Goal: Task Accomplishment & Management: Complete application form

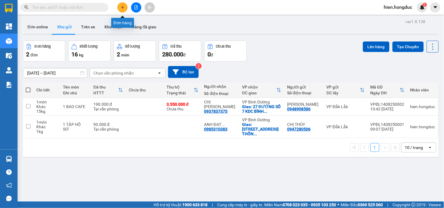
click at [121, 9] on icon "plus" at bounding box center [123, 7] width 4 height 4
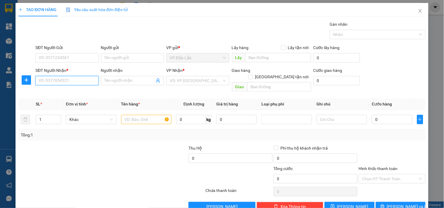
click at [79, 78] on input "SĐT Người Nhận *" at bounding box center [66, 80] width 63 height 9
click at [76, 92] on div "0939388861 - [PERSON_NAME]" at bounding box center [68, 92] width 58 height 6
type input "0939388861"
type input "[PERSON_NAME]"
checkbox input "true"
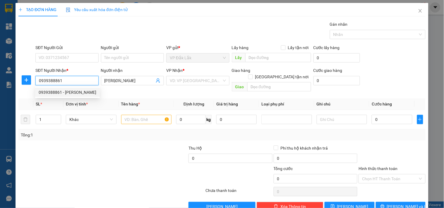
type input "[STREET_ADDRESS][PERSON_NAME]."
type input "115.000"
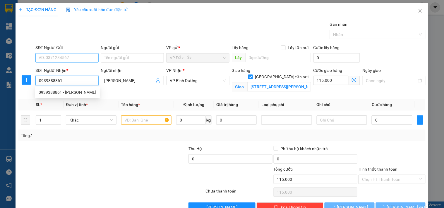
type input "265.000"
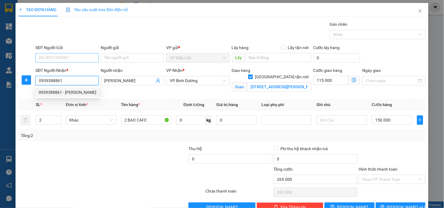
type input "0939388861"
click at [71, 56] on input "SĐT Người Gửi" at bounding box center [66, 57] width 63 height 9
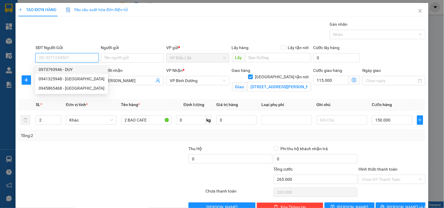
click at [72, 69] on div "0973793946 - DUY" at bounding box center [72, 69] width 66 height 6
type input "0973793946"
type input "DUY"
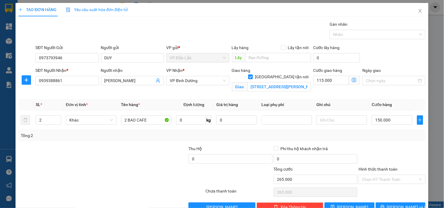
click at [278, 86] on div "Giao hàng [GEOGRAPHIC_DATA] tận nơi Giao [STREET_ADDRESS][PERSON_NAME]." at bounding box center [271, 80] width 79 height 27
click at [286, 82] on input "[STREET_ADDRESS][PERSON_NAME]." at bounding box center [279, 86] width 64 height 9
click at [288, 82] on input "[STREET_ADDRESS][PERSON_NAME]." at bounding box center [279, 86] width 64 height 9
click at [181, 119] on input "0" at bounding box center [191, 120] width 30 height 9
click at [326, 80] on input "115.000" at bounding box center [330, 80] width 35 height 9
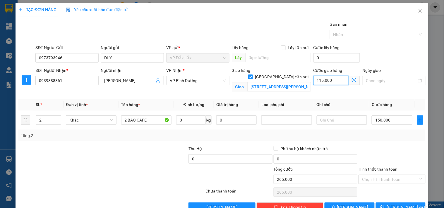
type input "150.007"
type input "7"
type input "150.075"
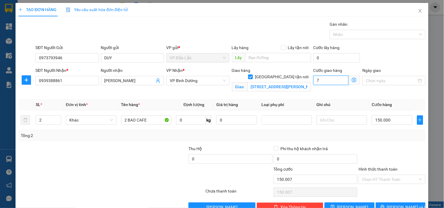
type input "75"
type input "150.750"
type input "7.500"
type input "157.500"
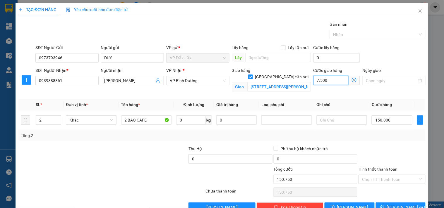
type input "157.500"
type input "225.000"
type input "75.000"
type input "1"
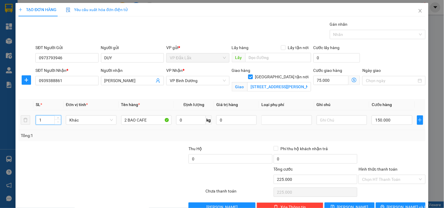
click at [58, 123] on icon "down" at bounding box center [58, 122] width 2 height 2
click at [125, 121] on input "2 BAO CAFE" at bounding box center [146, 120] width 51 height 9
type input "1 BAO CAFE"
click at [187, 121] on input "0" at bounding box center [191, 120] width 30 height 9
type input "50"
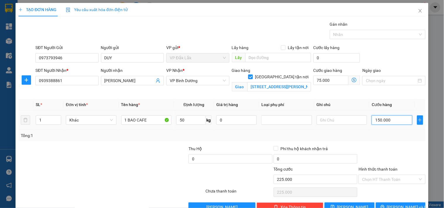
click at [390, 120] on input "150.000" at bounding box center [391, 120] width 40 height 9
type input "75.007"
type input "75"
type input "75.075"
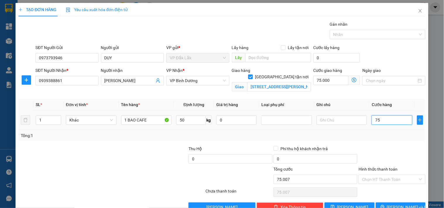
type input "75.075"
type input "750"
type input "75.750"
type input "7.500"
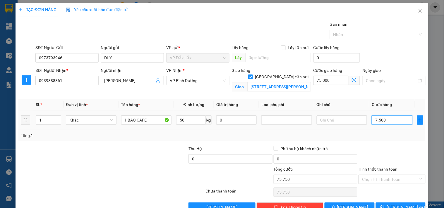
type input "82.500"
type input "150.000"
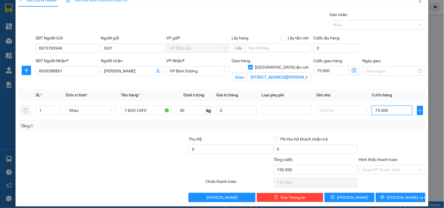
scroll to position [15, 0]
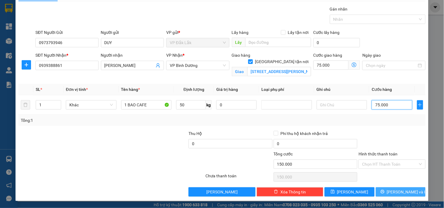
type input "75.000"
click at [389, 189] on button "[PERSON_NAME] và In" at bounding box center [401, 191] width 50 height 9
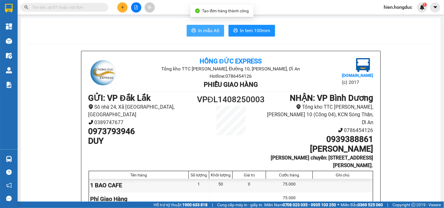
click at [207, 33] on span "In mẫu A5" at bounding box center [208, 30] width 21 height 7
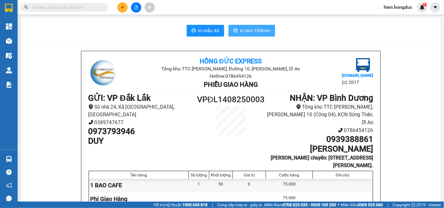
click at [244, 36] on button "In tem 100mm" at bounding box center [251, 31] width 47 height 12
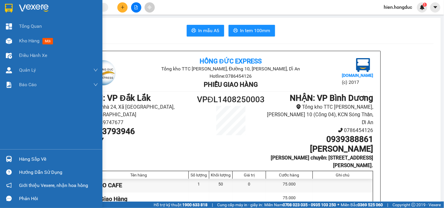
click at [26, 10] on img at bounding box center [34, 8] width 30 height 9
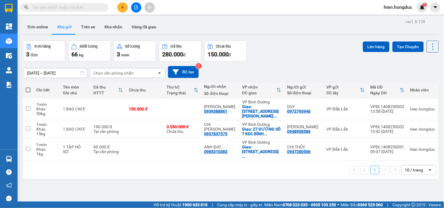
click at [68, 7] on input "text" at bounding box center [66, 7] width 69 height 6
click at [120, 7] on button at bounding box center [122, 7] width 10 height 10
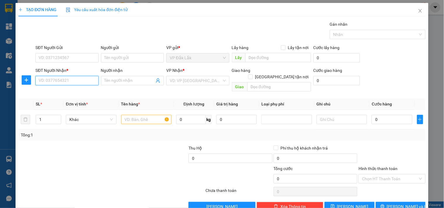
click at [71, 79] on input "SĐT Người Nhận *" at bounding box center [66, 80] width 63 height 9
type input "02839242424"
click at [127, 74] on div "Người nhận" at bounding box center [132, 71] width 63 height 9
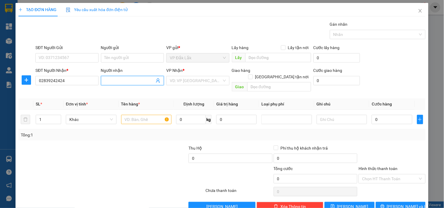
click at [129, 81] on input "Người nhận" at bounding box center [129, 81] width 50 height 6
drag, startPoint x: 137, startPoint y: 79, endPoint x: 102, endPoint y: 83, distance: 35.3
click at [102, 83] on span "nhà xe [PERSON_NAME]" at bounding box center [132, 80] width 63 height 9
type input "NHÀ XE [PERSON_NAME]"
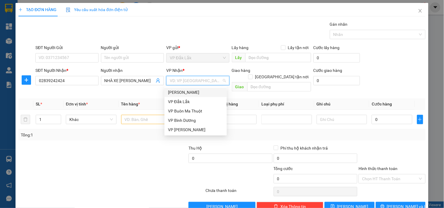
click at [195, 76] on input "search" at bounding box center [196, 80] width 52 height 9
click at [188, 118] on div "VP Bình Dương" at bounding box center [195, 120] width 55 height 6
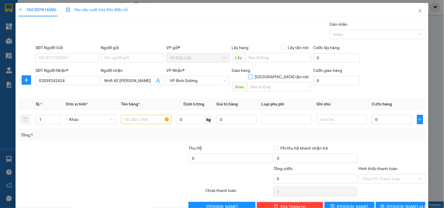
click at [252, 75] on input "[GEOGRAPHIC_DATA] tận nơi" at bounding box center [250, 77] width 4 height 4
checkbox input "true"
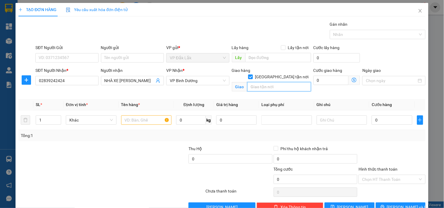
click at [269, 82] on input "text" at bounding box center [279, 86] width 64 height 9
type input "273 [PERSON_NAME],P8"
click at [42, 56] on input "SĐT Người Gửi" at bounding box center [66, 57] width 63 height 9
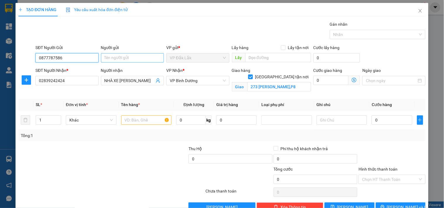
type input "0877787586"
click at [132, 59] on input "Người gửi" at bounding box center [132, 57] width 63 height 9
type input "[PERSON_NAME]"
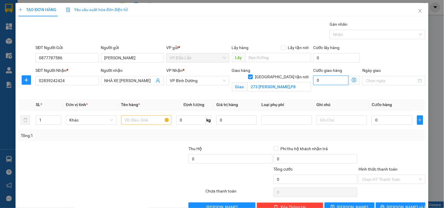
click at [326, 81] on input "0" at bounding box center [330, 80] width 35 height 9
type input "9"
type input "90"
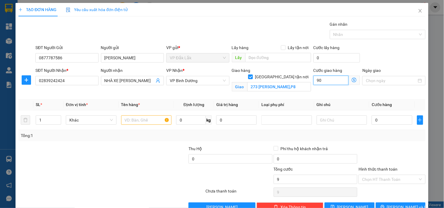
type input "90"
type input "900"
type input "9.000"
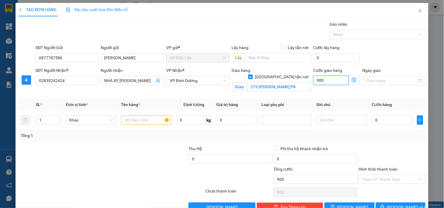
type input "9.000"
type input "90.000"
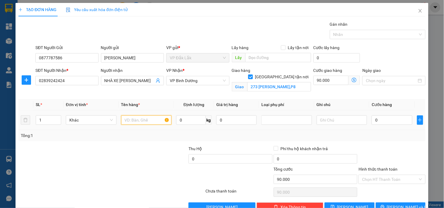
click at [130, 121] on input "text" at bounding box center [146, 120] width 51 height 9
type input "1 THÙNG SẦU RIÊNG"
click at [192, 123] on input "0" at bounding box center [191, 120] width 30 height 9
type input "25"
click at [381, 122] on input "0" at bounding box center [391, 120] width 40 height 9
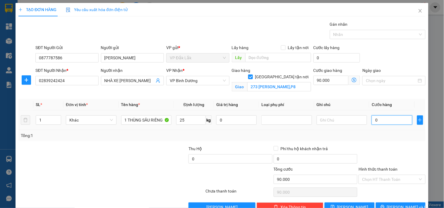
type input "5"
type input "90.005"
type input "50"
type input "90.050"
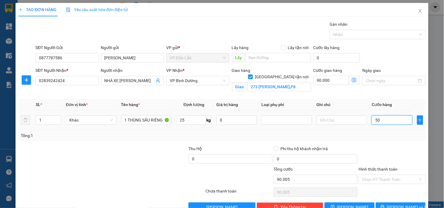
type input "90.050"
type input "500"
type input "90.500"
type input "5.000"
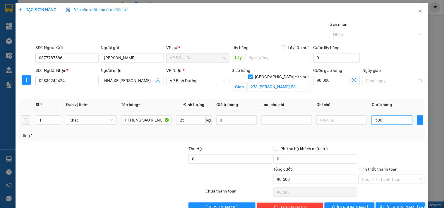
type input "95.000"
type input "50.000"
type input "140.000"
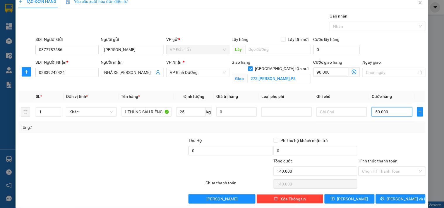
scroll to position [15, 0]
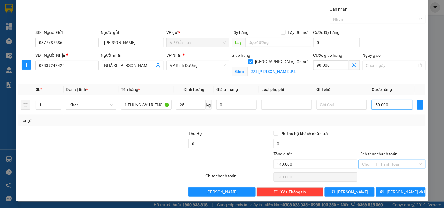
type input "50.000"
click at [381, 164] on input "Hình thức thanh toán" at bounding box center [390, 164] width 56 height 9
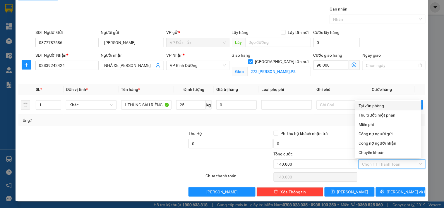
click at [385, 101] on div "Tại văn phòng" at bounding box center [388, 105] width 66 height 9
type input "0"
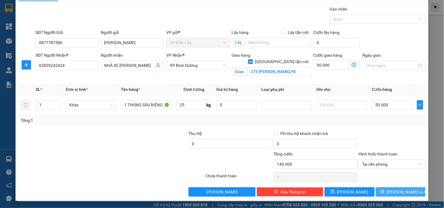
click at [398, 192] on span "[PERSON_NAME] và In" at bounding box center [407, 192] width 41 height 6
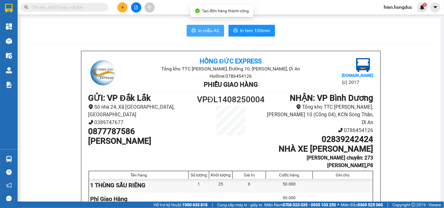
click at [204, 26] on button "In mẫu A5" at bounding box center [205, 31] width 37 height 12
click at [204, 27] on span "In mẫu A5" at bounding box center [208, 30] width 21 height 7
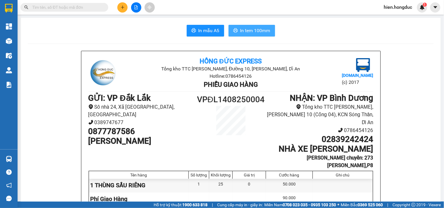
click at [240, 32] on span "In tem 100mm" at bounding box center [255, 30] width 30 height 7
click at [122, 4] on button at bounding box center [122, 7] width 10 height 10
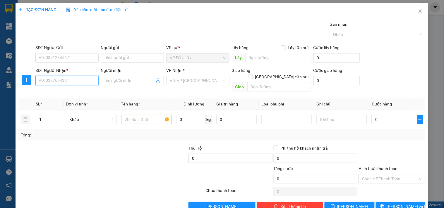
click at [70, 80] on input "SĐT Người Nhận *" at bounding box center [66, 80] width 63 height 9
click at [48, 78] on input "SĐT Người Nhận *" at bounding box center [66, 80] width 63 height 9
type input "0877787586"
click at [130, 78] on input "Người nhận" at bounding box center [129, 81] width 50 height 6
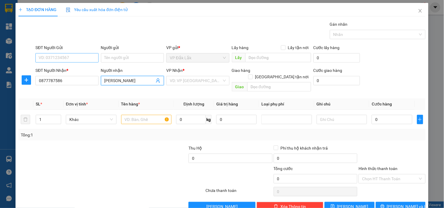
type input "[PERSON_NAME]"
click at [65, 60] on input "SĐT Người Gửi" at bounding box center [66, 57] width 63 height 9
type input "0962900118"
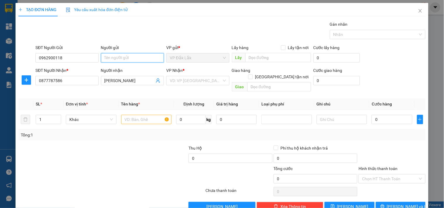
click at [123, 60] on input "Người gửi" at bounding box center [132, 57] width 63 height 9
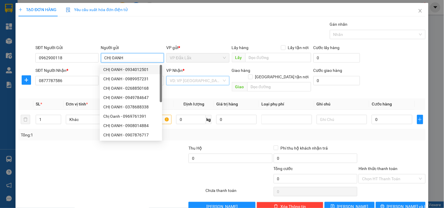
type input "CHỊ OANH"
click at [174, 78] on input "search" at bounding box center [196, 80] width 52 height 9
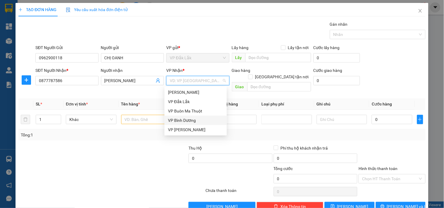
drag, startPoint x: 189, startPoint y: 121, endPoint x: 259, endPoint y: 81, distance: 80.3
click at [191, 119] on div "VP Bình Dương" at bounding box center [195, 120] width 55 height 6
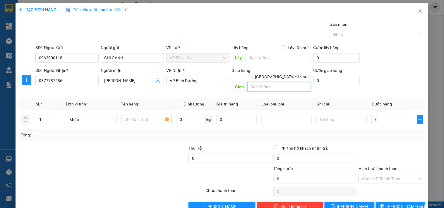
click at [259, 82] on input "text" at bounding box center [279, 86] width 64 height 9
type input "60/17 [PERSON_NAME],P15,[GEOGRAPHIC_DATA]"
click at [252, 75] on input "[GEOGRAPHIC_DATA] tận nơi" at bounding box center [250, 77] width 4 height 4
checkbox input "true"
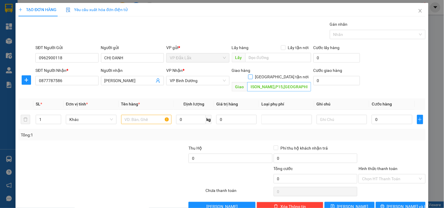
scroll to position [0, 0]
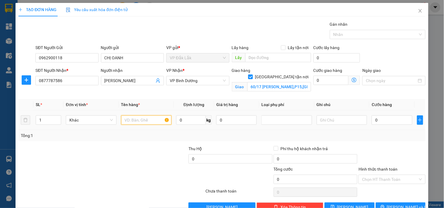
click at [136, 118] on input "text" at bounding box center [146, 120] width 51 height 9
type input "1 XE 47T1-326.69+CAVET+CHÌA KHÓA"
click at [190, 122] on input "0" at bounding box center [191, 120] width 30 height 9
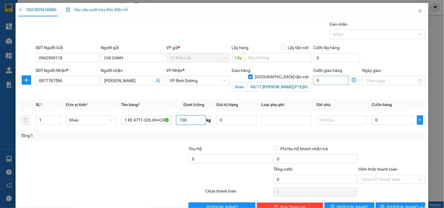
type input "100"
click at [329, 78] on input "0" at bounding box center [330, 80] width 35 height 9
type input "1"
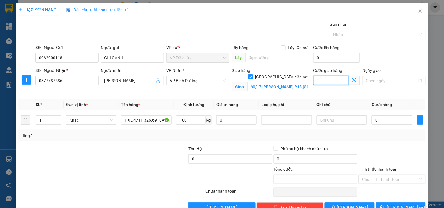
type input "10"
type input "100"
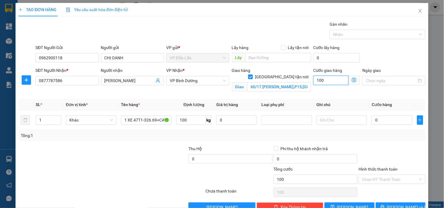
type input "1.000"
type input "10.000"
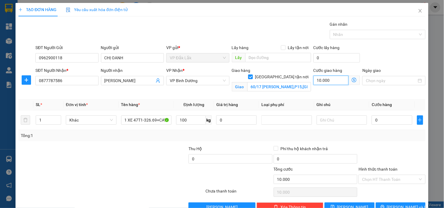
type input "100.000"
type input "1.000.000"
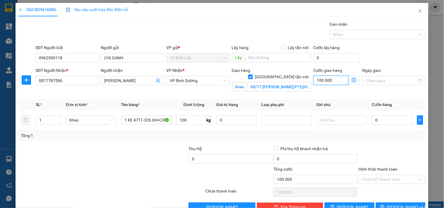
type input "1.000.000"
type input "100.000"
click at [377, 118] on input "0" at bounding box center [391, 120] width 40 height 9
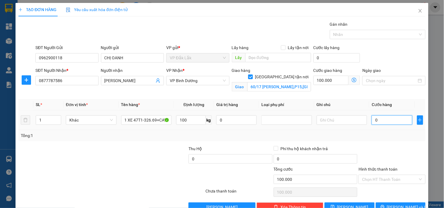
type input "3"
type input "100.003"
type input "35"
type input "100.035"
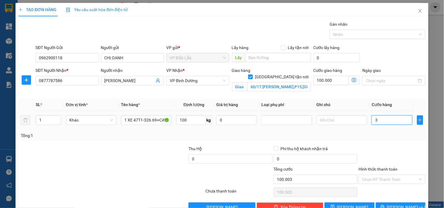
type input "100.035"
type input "350"
type input "100.350"
type input "3.500"
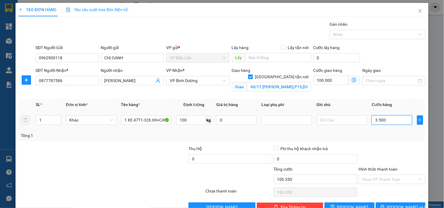
type input "103.500"
type input "35.000"
type input "135.000"
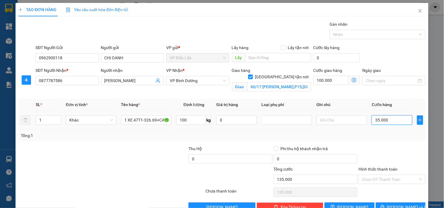
type input "350.000"
type input "450.000"
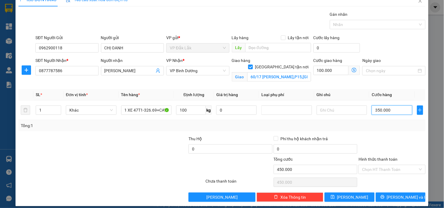
scroll to position [15, 0]
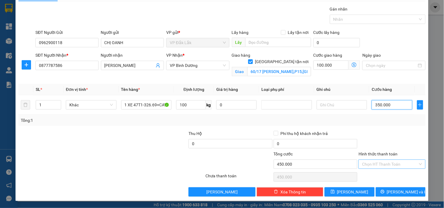
type input "350.000"
click at [388, 163] on input "Hình thức thanh toán" at bounding box center [390, 164] width 56 height 9
click at [373, 178] on div "Chọn HT Thanh Toán" at bounding box center [392, 177] width 68 height 12
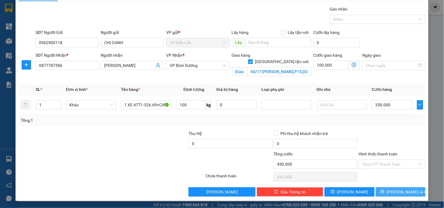
click at [395, 192] on span "[PERSON_NAME] và In" at bounding box center [407, 192] width 41 height 6
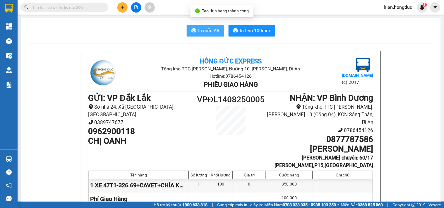
click at [198, 30] on span "In mẫu A5" at bounding box center [208, 30] width 21 height 7
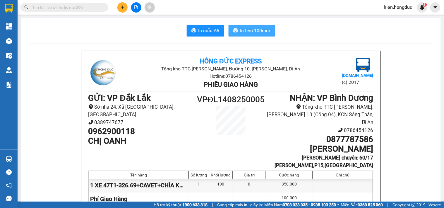
click at [252, 29] on span "In tem 100mm" at bounding box center [255, 30] width 30 height 7
click at [211, 33] on span "In mẫu A5" at bounding box center [208, 30] width 21 height 7
click at [246, 32] on span "In tem 100mm" at bounding box center [255, 30] width 30 height 7
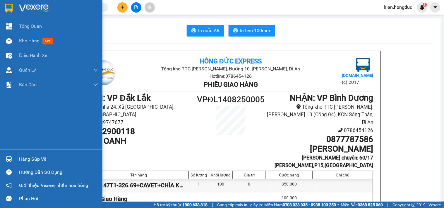
click at [30, 4] on img at bounding box center [34, 8] width 30 height 9
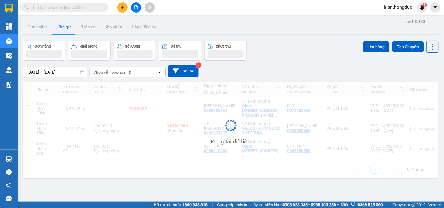
click at [75, 7] on input "text" at bounding box center [66, 7] width 69 height 6
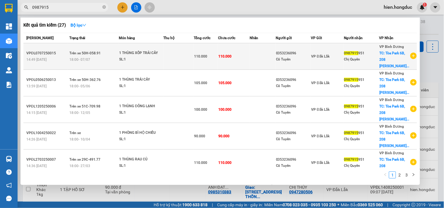
type input "0987915"
click at [412, 56] on icon "plus-circle" at bounding box center [413, 56] width 6 height 6
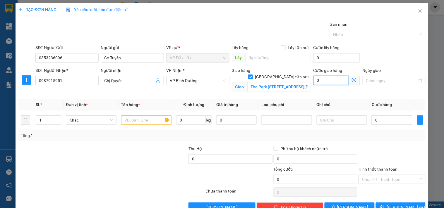
click at [320, 82] on input "0" at bounding box center [330, 80] width 35 height 9
type input "6"
type input "60"
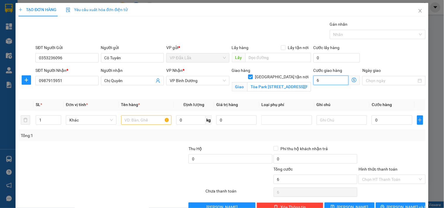
type input "60"
type input "600"
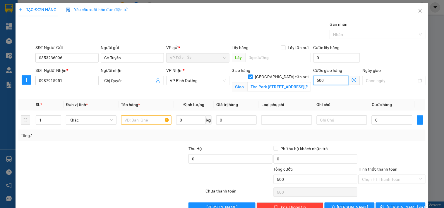
type input "6.000"
type input "60.000"
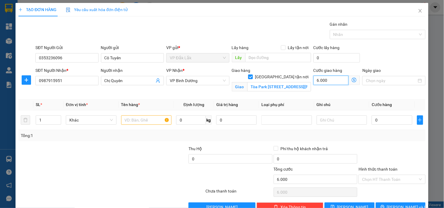
type input "60.000"
click at [140, 119] on input "text" at bounding box center [146, 120] width 51 height 9
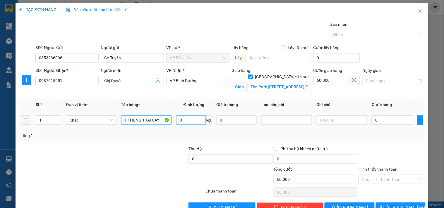
type input "1 THÙNG TRÁI CÂY"
click at [186, 120] on input "0" at bounding box center [191, 120] width 30 height 9
type input "40"
click at [393, 121] on input "0" at bounding box center [391, 120] width 40 height 9
type input "6"
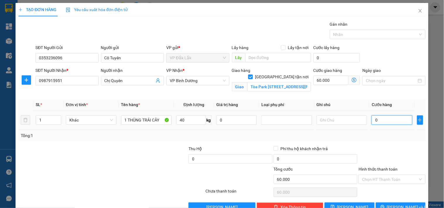
type input "60.006"
type input "65"
type input "60.065"
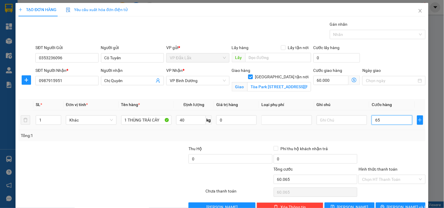
type input "650"
type input "60.650"
type input "6.500"
type input "66.500"
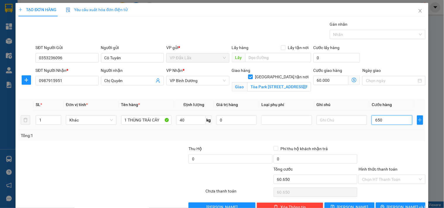
type input "66.500"
type input "65.000"
type input "125.000"
type input "650.000"
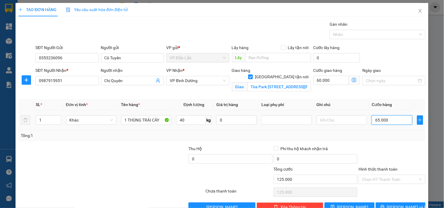
type input "710.000"
type input "65.000"
type input "125.000"
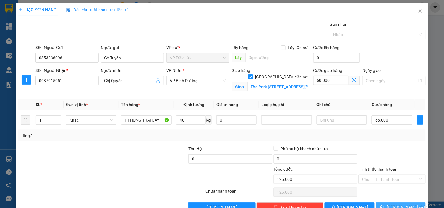
click at [392, 203] on button "[PERSON_NAME] và In" at bounding box center [401, 207] width 50 height 9
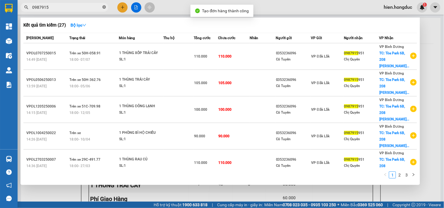
click at [103, 9] on icon "close-circle" at bounding box center [104, 7] width 4 height 4
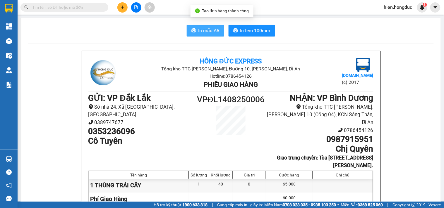
click at [204, 34] on span "In mẫu A5" at bounding box center [208, 30] width 21 height 7
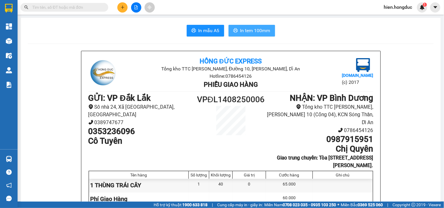
drag, startPoint x: 262, startPoint y: 30, endPoint x: 254, endPoint y: 31, distance: 8.7
click at [262, 30] on span "In tem 100mm" at bounding box center [255, 30] width 30 height 7
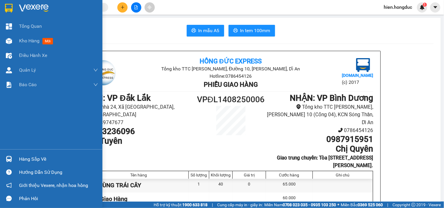
click at [41, 9] on img at bounding box center [34, 8] width 30 height 9
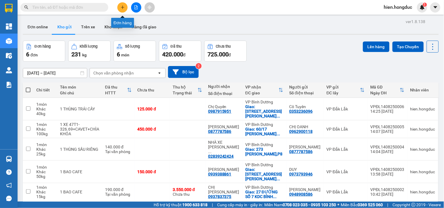
click at [124, 6] on icon "plus" at bounding box center [123, 7] width 4 height 4
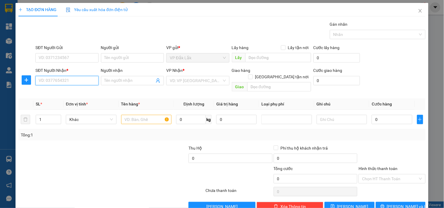
click at [82, 82] on input "SĐT Người Nhận *" at bounding box center [66, 80] width 63 height 9
type input "0933450607"
click at [70, 93] on div "0933450607 - TÂM" at bounding box center [66, 92] width 55 height 6
type input "TÂM"
checkbox input "true"
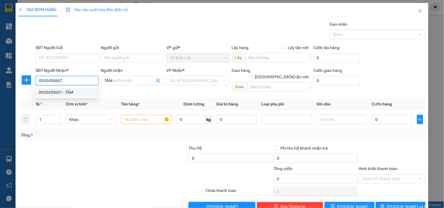
type input "174/19 TÂN QUÝ,[GEOGRAPHIC_DATA]"
type input "90.000"
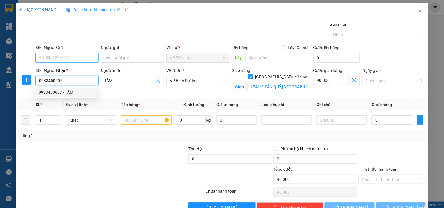
type input "130.000"
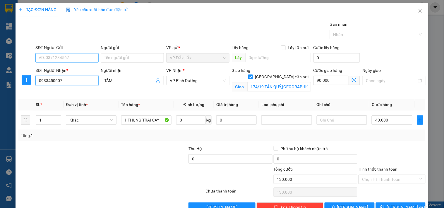
type input "0933450607"
click at [62, 57] on input "SĐT Người Gửi" at bounding box center [66, 57] width 63 height 9
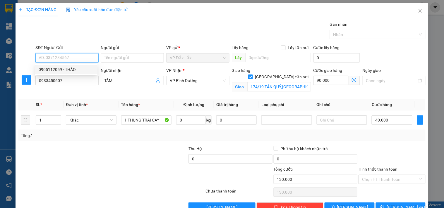
click at [68, 60] on input "SĐT Người Gửi" at bounding box center [66, 57] width 63 height 9
click at [68, 66] on div "0905112059 - THẢO" at bounding box center [66, 69] width 55 height 6
type input "0905112059"
type input "THẢO"
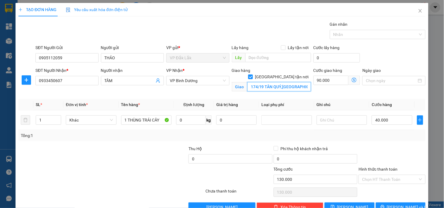
click at [267, 82] on input "174/19 TÂN QUÝ,[GEOGRAPHIC_DATA]" at bounding box center [279, 86] width 64 height 9
click at [276, 82] on input "174/19 TÂN QUÝ,[GEOGRAPHIC_DATA]" at bounding box center [279, 86] width 64 height 9
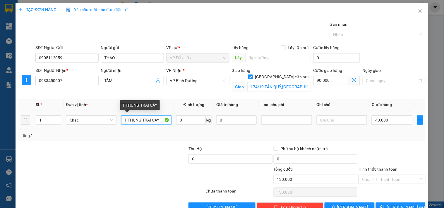
click at [139, 121] on input "1 THÙNG TRÁI CÂY" at bounding box center [146, 120] width 51 height 9
type input "1 BAO TRÁI CÂY"
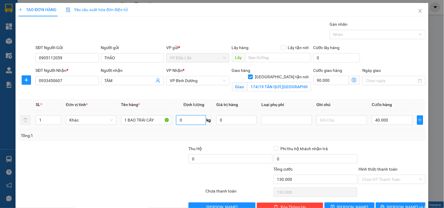
click at [183, 120] on input "0" at bounding box center [191, 120] width 30 height 9
type input "30"
click at [378, 119] on input "40.000" at bounding box center [391, 120] width 40 height 9
type input "90.005"
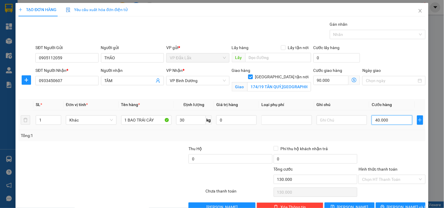
type input "5"
type input "90.055"
type input "55"
type input "90.550"
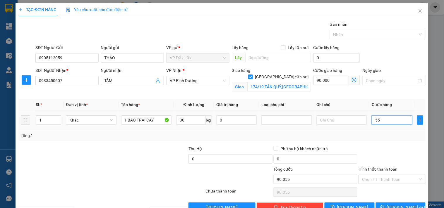
type input "90.550"
type input "550"
type input "95.500"
type input "5.500"
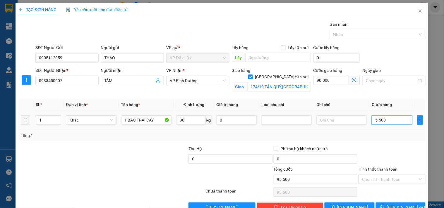
type input "145.000"
type input "55.000"
click at [388, 175] on input "Hình thức thanh toán" at bounding box center [390, 179] width 56 height 9
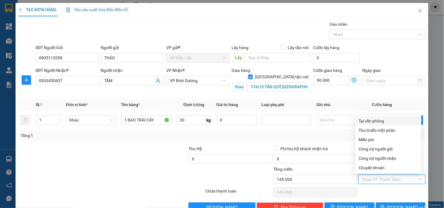
click at [378, 118] on div "Tại văn phòng" at bounding box center [388, 121] width 59 height 6
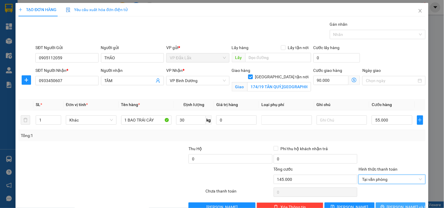
click at [389, 203] on button "[PERSON_NAME] và In" at bounding box center [401, 207] width 50 height 9
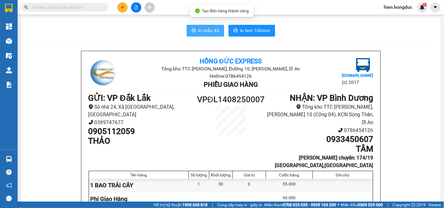
click at [202, 30] on span "In mẫu A5" at bounding box center [208, 30] width 21 height 7
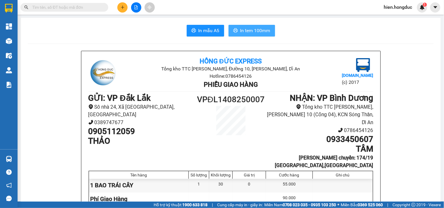
click at [257, 27] on span "In tem 100mm" at bounding box center [255, 30] width 30 height 7
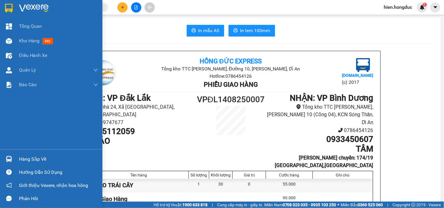
click at [28, 7] on img at bounding box center [34, 8] width 30 height 9
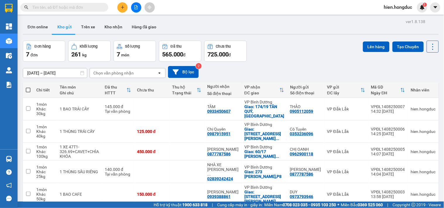
click at [88, 5] on input "text" at bounding box center [66, 7] width 69 height 6
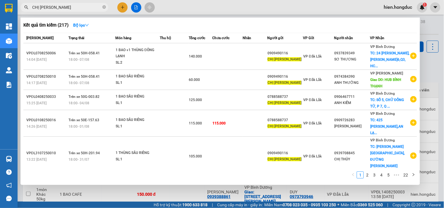
type input "CHỊ [PERSON_NAME]"
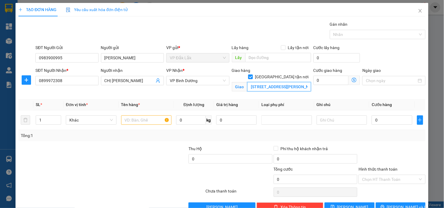
click at [287, 82] on input "[STREET_ADDRESS][PERSON_NAME]" at bounding box center [279, 86] width 64 height 9
click at [291, 82] on input "[STREET_ADDRESS][PERSON_NAME]" at bounding box center [279, 86] width 64 height 9
click at [319, 81] on input "0" at bounding box center [330, 80] width 35 height 9
click at [141, 118] on input "text" at bounding box center [146, 120] width 51 height 9
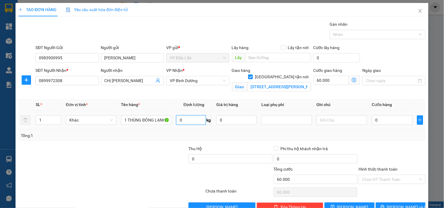
click at [185, 121] on input "0" at bounding box center [191, 120] width 30 height 9
click at [381, 121] on input "0" at bounding box center [391, 120] width 40 height 9
click at [393, 175] on input "Hình thức thanh toán" at bounding box center [390, 179] width 56 height 9
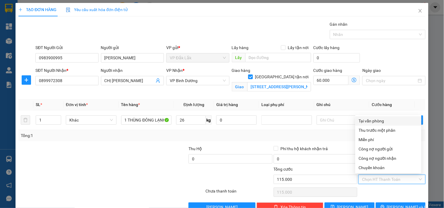
click at [375, 118] on div "Tại văn phòng" at bounding box center [388, 121] width 59 height 6
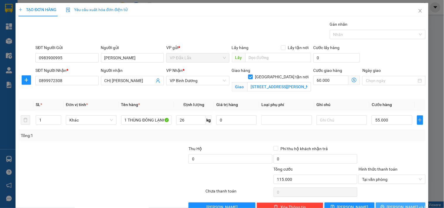
click at [391, 203] on button "[PERSON_NAME] và In" at bounding box center [401, 207] width 50 height 9
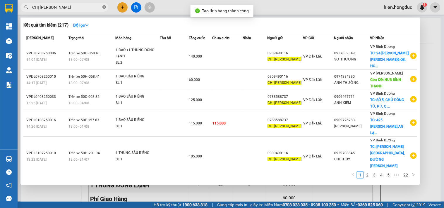
click at [104, 8] on icon "close-circle" at bounding box center [104, 7] width 4 height 4
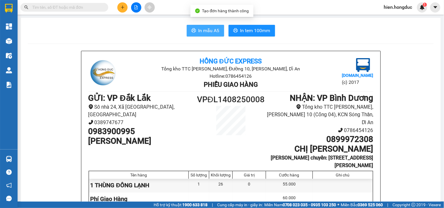
click at [199, 26] on button "In mẫu A5" at bounding box center [205, 31] width 37 height 12
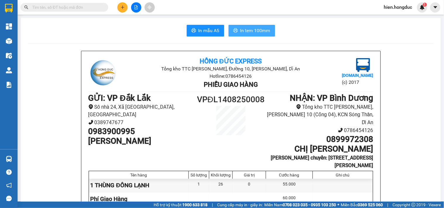
click at [264, 29] on span "In tem 100mm" at bounding box center [255, 30] width 30 height 7
click at [77, 8] on input "text" at bounding box center [66, 7] width 69 height 6
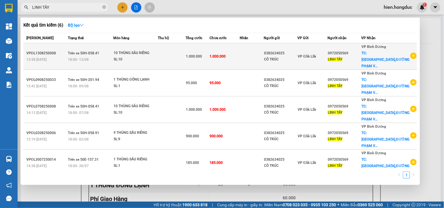
click at [412, 56] on icon "plus-circle" at bounding box center [413, 56] width 6 height 6
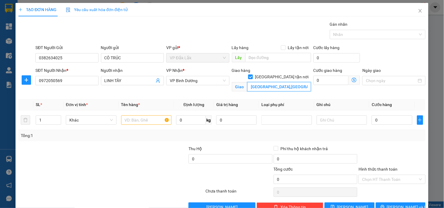
click at [262, 82] on input "[GEOGRAPHIC_DATA],[GEOGRAPHIC_DATA][PERSON_NAME],P13,[GEOGRAPHIC_DATA]" at bounding box center [279, 86] width 64 height 9
click at [269, 82] on input "[GEOGRAPHIC_DATA],[GEOGRAPHIC_DATA][PERSON_NAME],P13,[GEOGRAPHIC_DATA]" at bounding box center [279, 86] width 64 height 9
click at [42, 120] on input "1" at bounding box center [48, 120] width 25 height 9
click at [143, 121] on input "text" at bounding box center [146, 120] width 51 height 9
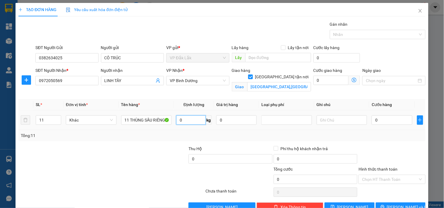
click at [178, 119] on input "0" at bounding box center [191, 120] width 30 height 9
click at [322, 77] on input "0" at bounding box center [330, 80] width 35 height 9
click at [385, 121] on input "0" at bounding box center [391, 120] width 40 height 9
click at [393, 204] on span "[PERSON_NAME] và In" at bounding box center [407, 207] width 41 height 6
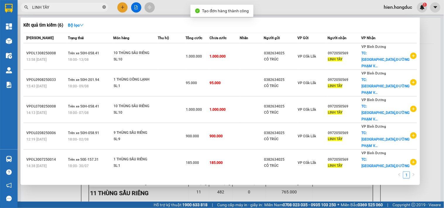
click at [105, 9] on icon "close-circle" at bounding box center [104, 7] width 4 height 4
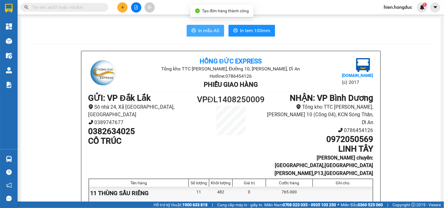
click at [200, 33] on span "In mẫu A5" at bounding box center [208, 30] width 21 height 7
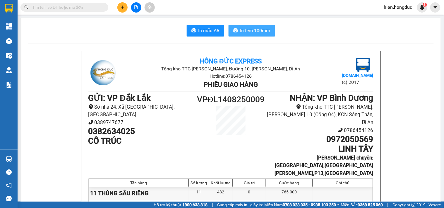
click at [262, 32] on span "In tem 100mm" at bounding box center [255, 30] width 30 height 7
click at [78, 9] on input "text" at bounding box center [66, 7] width 69 height 6
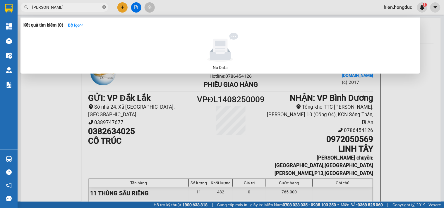
click at [103, 5] on icon "close-circle" at bounding box center [104, 7] width 4 height 4
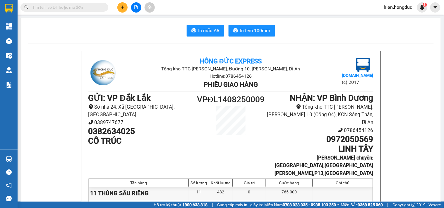
click at [80, 7] on input "text" at bounding box center [66, 7] width 69 height 6
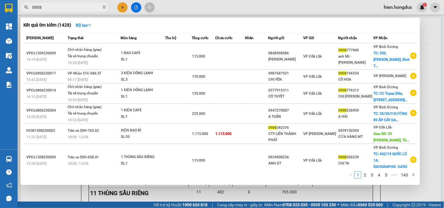
drag, startPoint x: 106, startPoint y: 8, endPoint x: 102, endPoint y: 8, distance: 4.1
click at [104, 8] on span "0908" at bounding box center [64, 7] width 88 height 9
click at [106, 7] on icon "close-circle" at bounding box center [104, 7] width 4 height 4
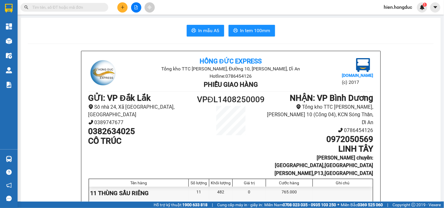
click at [73, 7] on input "text" at bounding box center [66, 7] width 69 height 6
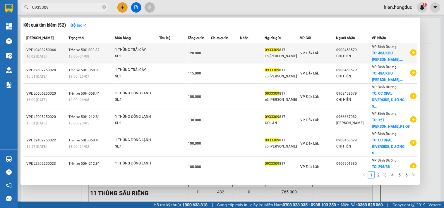
click at [413, 54] on icon "plus-circle" at bounding box center [413, 52] width 6 height 6
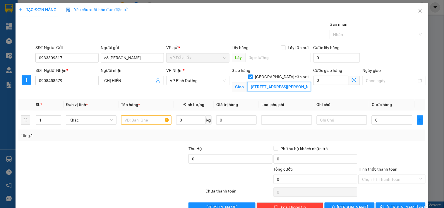
click at [289, 82] on input "[STREET_ADDRESS][PERSON_NAME]" at bounding box center [279, 86] width 64 height 9
click at [290, 82] on input "[STREET_ADDRESS][PERSON_NAME]" at bounding box center [279, 86] width 64 height 9
click at [317, 82] on input "0" at bounding box center [330, 80] width 35 height 9
click at [133, 123] on input "text" at bounding box center [146, 120] width 51 height 9
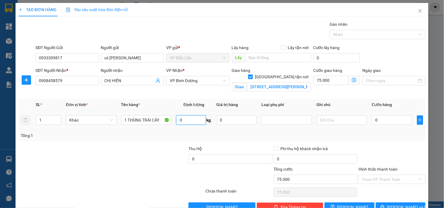
click at [185, 120] on input "0" at bounding box center [191, 120] width 30 height 9
click at [394, 121] on input "0" at bounding box center [391, 120] width 40 height 9
click at [383, 175] on input "Hình thức thanh toán" at bounding box center [390, 179] width 56 height 9
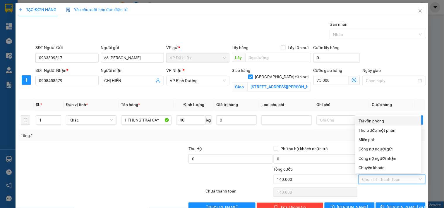
click at [383, 118] on div "Tại văn phòng" at bounding box center [388, 121] width 59 height 6
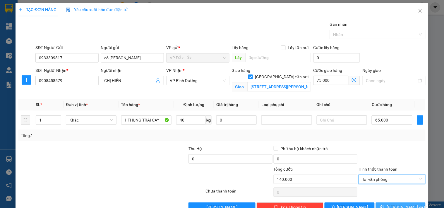
click at [390, 203] on button "[PERSON_NAME] và In" at bounding box center [401, 207] width 50 height 9
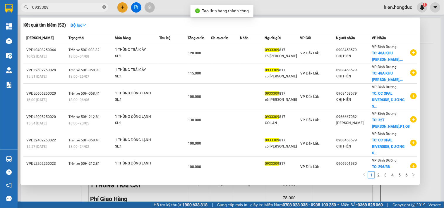
click at [104, 9] on span at bounding box center [104, 8] width 4 height 6
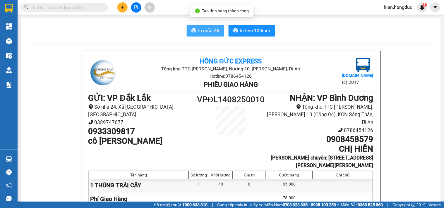
click at [198, 31] on span "In mẫu A5" at bounding box center [208, 30] width 21 height 7
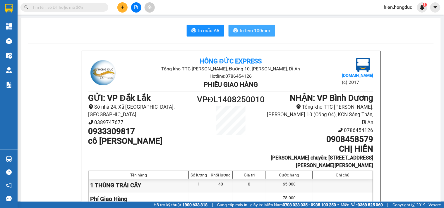
click at [251, 26] on button "In tem 100mm" at bounding box center [251, 31] width 47 height 12
click at [125, 9] on button at bounding box center [122, 7] width 10 height 10
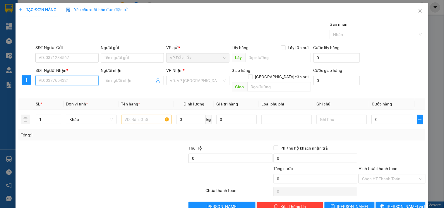
click at [66, 81] on input "SĐT Người Nhận *" at bounding box center [66, 80] width 63 height 9
click at [110, 81] on input "Người nhận" at bounding box center [129, 81] width 50 height 6
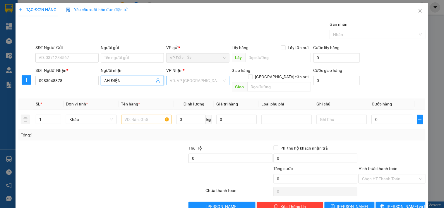
click at [195, 81] on input "search" at bounding box center [196, 80] width 52 height 9
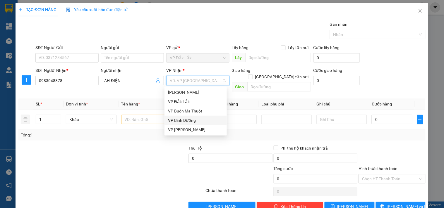
click at [184, 118] on div "VP Bình Dương" at bounding box center [195, 120] width 55 height 6
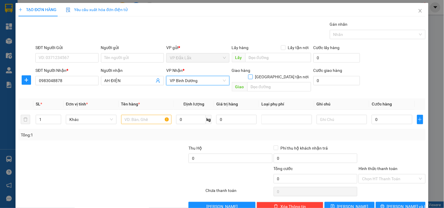
click at [252, 75] on input "[GEOGRAPHIC_DATA] tận nơi" at bounding box center [250, 77] width 4 height 4
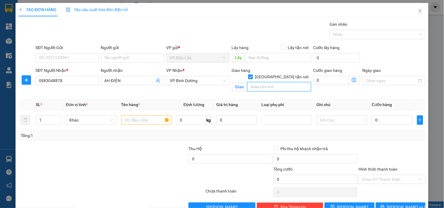
click at [271, 82] on input "text" at bounding box center [279, 86] width 64 height 9
click at [327, 80] on input "0" at bounding box center [330, 80] width 35 height 9
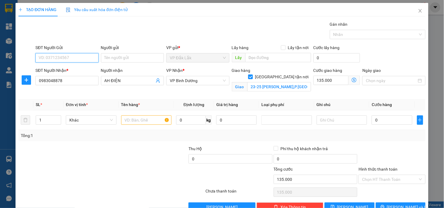
click at [81, 56] on input "SĐT Người Gửi" at bounding box center [66, 57] width 63 height 9
click at [59, 118] on span "up" at bounding box center [58, 119] width 4 height 4
click at [130, 119] on input "text" at bounding box center [146, 120] width 51 height 9
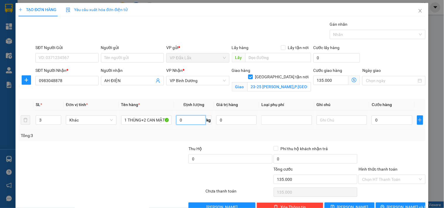
click at [187, 122] on input "0" at bounding box center [191, 120] width 30 height 9
click at [390, 118] on input "0" at bounding box center [391, 120] width 40 height 9
click at [55, 58] on input "SĐT Người Gửi" at bounding box center [66, 57] width 63 height 9
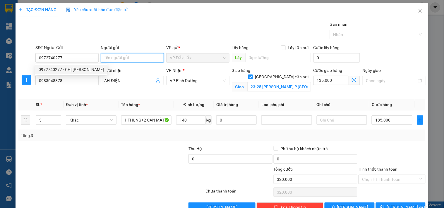
click at [108, 59] on input "Người gửi" at bounding box center [132, 57] width 63 height 9
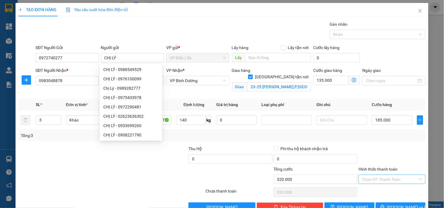
click at [401, 182] on input "Hình thức thanh toán" at bounding box center [390, 179] width 56 height 9
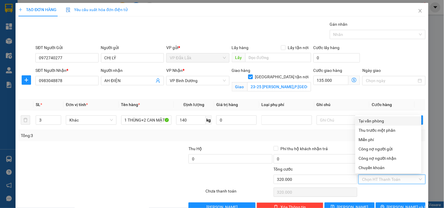
click at [387, 122] on div "Tại văn phòng" at bounding box center [388, 121] width 59 height 6
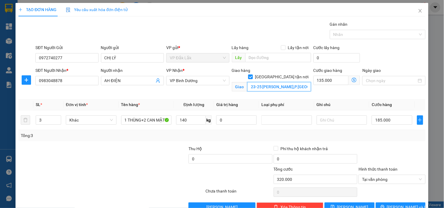
drag, startPoint x: 280, startPoint y: 69, endPoint x: 282, endPoint y: 66, distance: 3.1
click at [280, 82] on input "23-25 [PERSON_NAME],P.[GEOGRAPHIC_DATA] (Q1 CŨ)" at bounding box center [279, 86] width 64 height 9
click at [283, 82] on input "23-25 [PERSON_NAME],P.[GEOGRAPHIC_DATA] (Q1 CŨ)" at bounding box center [279, 86] width 64 height 9
click at [396, 204] on span "[PERSON_NAME] và In" at bounding box center [407, 207] width 41 height 6
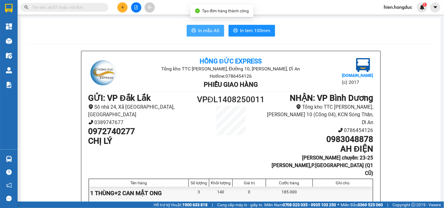
click at [212, 31] on span "In mẫu A5" at bounding box center [208, 30] width 21 height 7
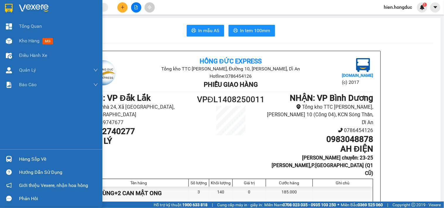
click at [37, 7] on img at bounding box center [34, 8] width 30 height 9
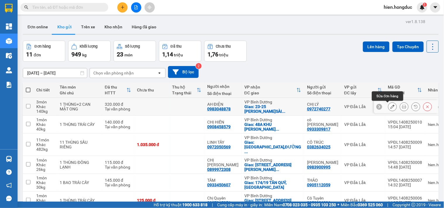
click at [390, 109] on button at bounding box center [392, 107] width 8 height 10
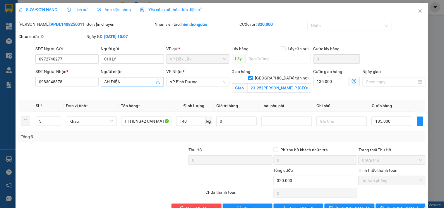
click at [105, 82] on input "AH ĐIỆN" at bounding box center [129, 82] width 50 height 6
click at [56, 175] on div at bounding box center [77, 177] width 119 height 20
click at [398, 205] on span "[PERSON_NAME] và In" at bounding box center [407, 208] width 41 height 6
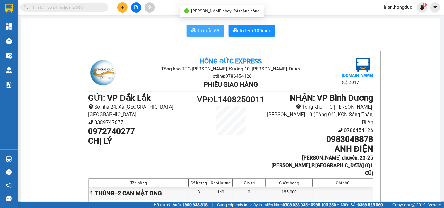
click at [200, 30] on span "In mẫu A5" at bounding box center [208, 30] width 21 height 7
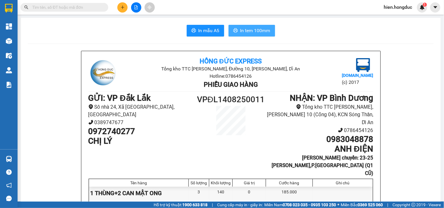
click at [241, 33] on span "In tem 100mm" at bounding box center [255, 30] width 30 height 7
click at [201, 32] on span "In mẫu A5" at bounding box center [208, 30] width 21 height 7
click at [122, 12] on button at bounding box center [122, 7] width 10 height 10
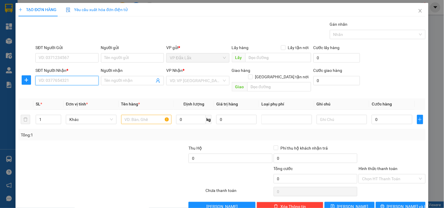
click at [75, 80] on input "SĐT Người Nhận *" at bounding box center [66, 80] width 63 height 9
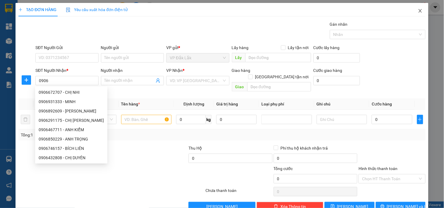
click at [413, 9] on span "Close" at bounding box center [420, 11] width 16 height 16
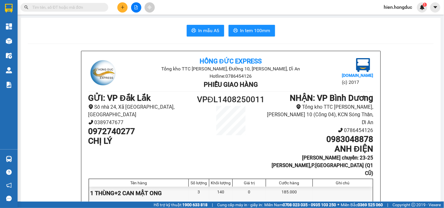
click at [64, 4] on span at bounding box center [64, 7] width 88 height 9
click at [62, 5] on input "text" at bounding box center [66, 7] width 69 height 6
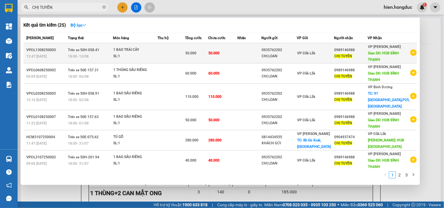
click at [410, 52] on icon "plus-circle" at bounding box center [413, 52] width 6 height 6
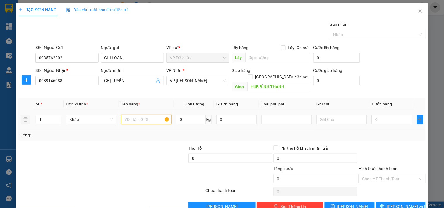
click at [138, 115] on input "text" at bounding box center [146, 119] width 51 height 9
click at [189, 118] on input "0" at bounding box center [191, 119] width 30 height 9
click at [385, 115] on input "0" at bounding box center [391, 119] width 40 height 9
click at [396, 204] on span "[PERSON_NAME] và In" at bounding box center [407, 207] width 41 height 6
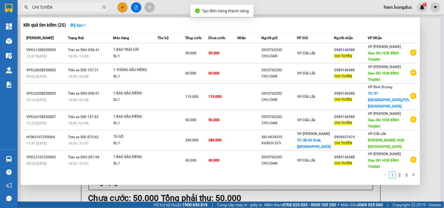
click at [106, 8] on span "CHỊ TUYẾN" at bounding box center [64, 7] width 88 height 9
click at [104, 8] on icon "close-circle" at bounding box center [104, 7] width 4 height 4
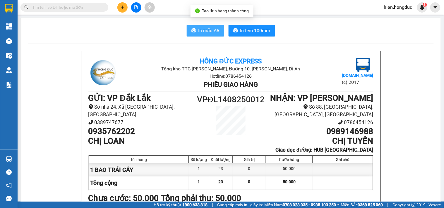
click at [206, 31] on span "In mẫu A5" at bounding box center [208, 30] width 21 height 7
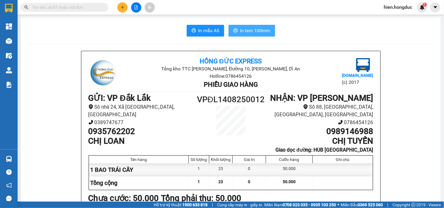
click at [240, 30] on span "In tem 100mm" at bounding box center [255, 30] width 30 height 7
click at [125, 7] on button at bounding box center [122, 7] width 10 height 10
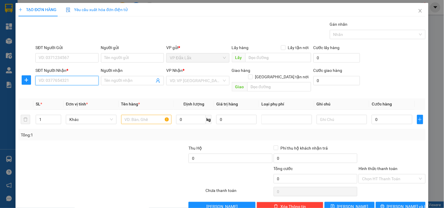
click at [79, 83] on input "SĐT Người Nhận *" at bounding box center [66, 80] width 63 height 9
click at [77, 90] on div "0906746157 - BÍCH LIÊN" at bounding box center [66, 92] width 55 height 6
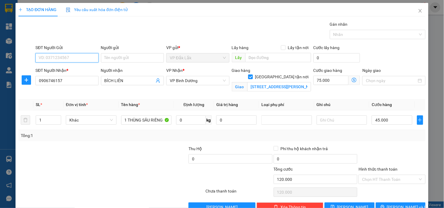
click at [74, 58] on input "SĐT Người Gửi" at bounding box center [66, 57] width 63 height 9
click at [80, 69] on div "0837634117 - CHỊ LOAN" at bounding box center [66, 69] width 55 height 6
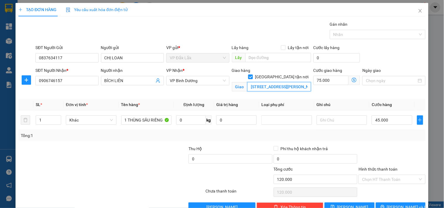
click at [281, 82] on input "[STREET_ADDRESS][PERSON_NAME]" at bounding box center [279, 86] width 64 height 9
click at [285, 82] on input "[STREET_ADDRESS][PERSON_NAME]" at bounding box center [279, 86] width 64 height 9
click at [185, 121] on input "0" at bounding box center [191, 120] width 30 height 9
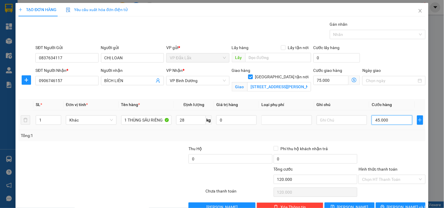
click at [391, 121] on input "45.000" at bounding box center [391, 120] width 40 height 9
click at [381, 182] on input "Hình thức thanh toán" at bounding box center [390, 179] width 56 height 9
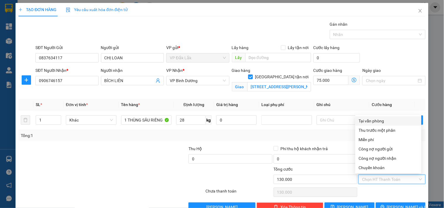
click at [383, 122] on div "Tại văn phòng" at bounding box center [388, 121] width 59 height 6
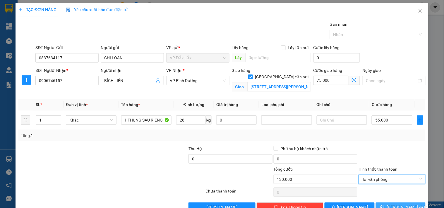
click at [393, 204] on span "[PERSON_NAME] và In" at bounding box center [407, 207] width 41 height 6
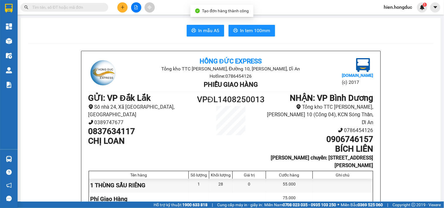
click at [214, 34] on span "In mẫu A5" at bounding box center [208, 30] width 21 height 7
click at [210, 32] on span "In mẫu A5" at bounding box center [208, 30] width 21 height 7
click at [255, 35] on button "In tem 100mm" at bounding box center [251, 31] width 47 height 12
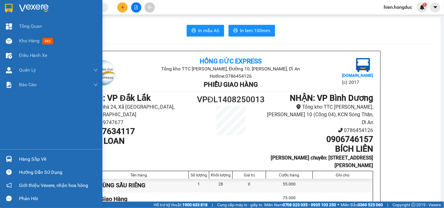
click at [21, 8] on img at bounding box center [34, 8] width 30 height 9
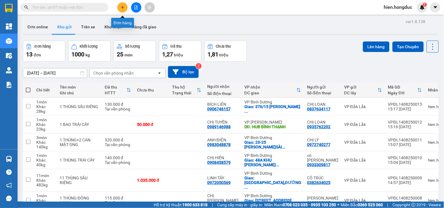
click at [122, 6] on icon "plus" at bounding box center [123, 7] width 4 height 4
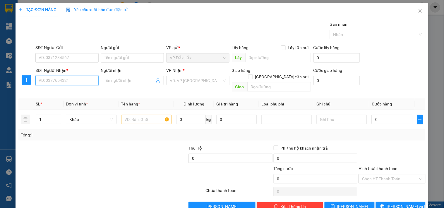
click at [81, 80] on input "SĐT Người Nhận *" at bounding box center [66, 80] width 63 height 9
click at [58, 78] on input "SĐT Người Nhận *" at bounding box center [66, 80] width 63 height 9
click at [67, 89] on div "0903997156 - [PERSON_NAME]" at bounding box center [68, 92] width 58 height 6
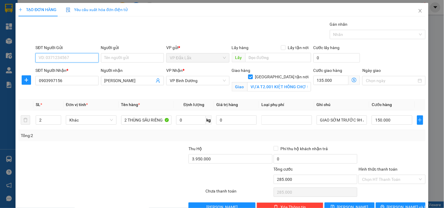
click at [73, 56] on input "SĐT Người Gửi" at bounding box center [66, 57] width 63 height 9
click at [79, 69] on div "0934154282 - [GEOGRAPHIC_DATA]" at bounding box center [72, 69] width 66 height 6
drag, startPoint x: 357, startPoint y: 121, endPoint x: 443, endPoint y: 132, distance: 86.8
click at [443, 132] on div "TẠO ĐƠN HÀNG Yêu cầu xuất hóa đơn điện tử Transit Pickup Surcharge Ids Transit …" at bounding box center [222, 104] width 444 height 208
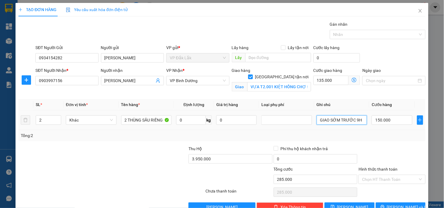
drag, startPoint x: 359, startPoint y: 121, endPoint x: 344, endPoint y: 128, distance: 16.1
click at [344, 128] on td "GIAO SỚM TRƯỚC 9H" at bounding box center [341, 121] width 55 height 20
click at [378, 146] on div at bounding box center [392, 156] width 68 height 20
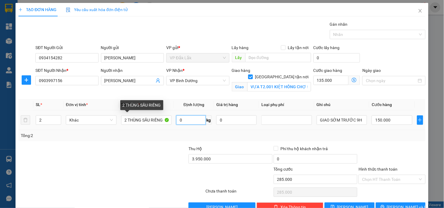
click at [183, 120] on input "0" at bounding box center [191, 120] width 30 height 9
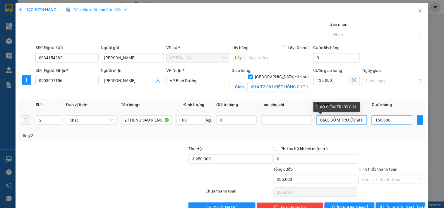
drag, startPoint x: 316, startPoint y: 121, endPoint x: 384, endPoint y: 118, distance: 67.3
click at [384, 118] on tr "2 Khác 2 THÙNG SẦU RIÊNG 100 kg 0 GIAO SỚM TRƯỚC 9H 150.000" at bounding box center [221, 121] width 407 height 20
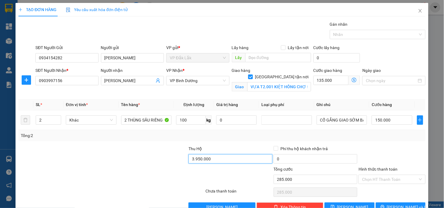
click at [210, 158] on input "3.950.000" at bounding box center [230, 158] width 84 height 9
click at [384, 206] on icon "printer" at bounding box center [382, 207] width 4 height 4
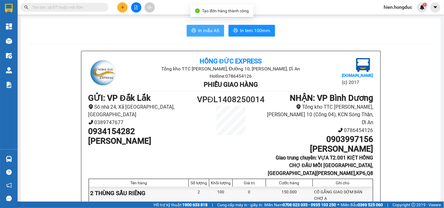
click at [211, 28] on span "In mẫu A5" at bounding box center [208, 30] width 21 height 7
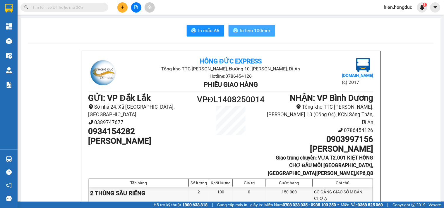
drag, startPoint x: 250, startPoint y: 28, endPoint x: 252, endPoint y: 35, distance: 7.0
click at [250, 28] on span "In tem 100mm" at bounding box center [255, 30] width 30 height 7
click at [119, 5] on button at bounding box center [122, 7] width 10 height 10
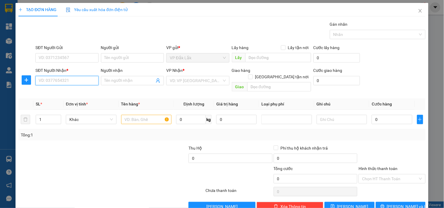
click at [69, 79] on input "SĐT Người Nhận *" at bounding box center [66, 80] width 63 height 9
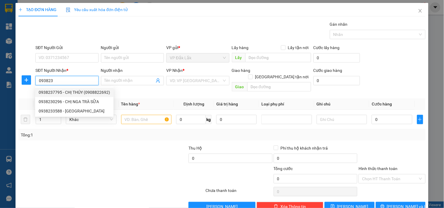
click at [75, 91] on div "0938237795 - CHỊ THÚY (0908822692)" at bounding box center [74, 92] width 71 height 6
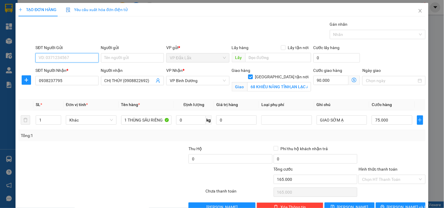
click at [73, 58] on input "SĐT Người Gửi" at bounding box center [66, 57] width 63 height 9
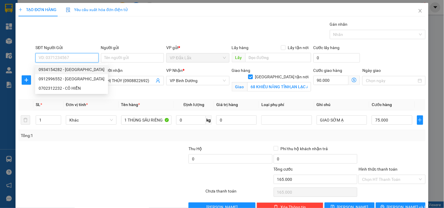
click at [81, 67] on div "0934154282 - [GEOGRAPHIC_DATA]" at bounding box center [72, 69] width 66 height 6
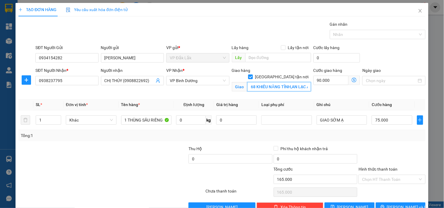
click at [276, 82] on input "68 KHIẾU NĂNG TĨNH,AN LẠC A,[GEOGRAPHIC_DATA]" at bounding box center [279, 86] width 64 height 9
click at [281, 82] on input "68 KHIẾU NĂNG TĨNH,AN LẠC A,[GEOGRAPHIC_DATA]" at bounding box center [279, 86] width 64 height 9
click at [193, 121] on input "0" at bounding box center [191, 120] width 30 height 9
click at [384, 205] on icon "printer" at bounding box center [382, 207] width 4 height 4
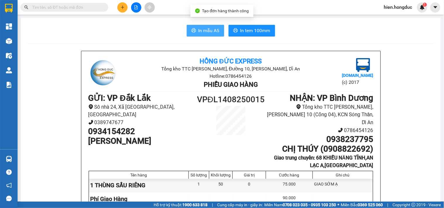
click at [195, 28] on button "In mẫu A5" at bounding box center [205, 31] width 37 height 12
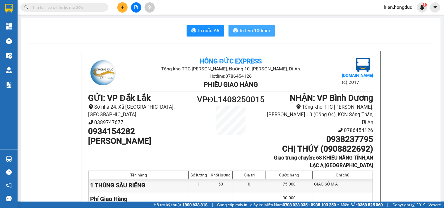
click at [264, 33] on span "In tem 100mm" at bounding box center [255, 30] width 30 height 7
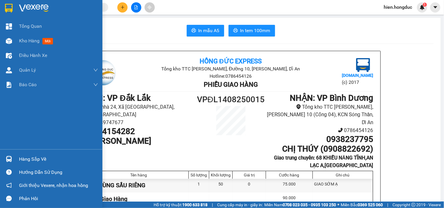
click at [25, 7] on img at bounding box center [34, 8] width 30 height 9
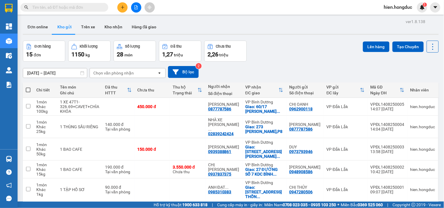
click at [360, 206] on button "1" at bounding box center [364, 210] width 9 height 9
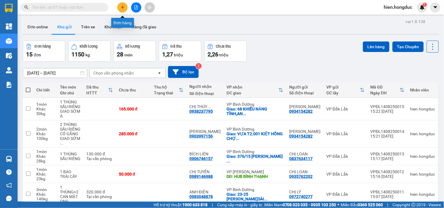
click at [121, 4] on button at bounding box center [122, 7] width 10 height 10
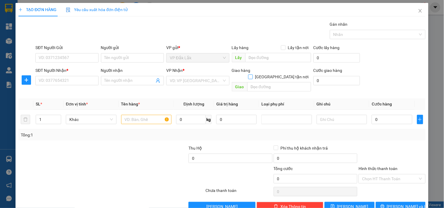
click at [252, 75] on input "[GEOGRAPHIC_DATA] tận nơi" at bounding box center [250, 77] width 4 height 4
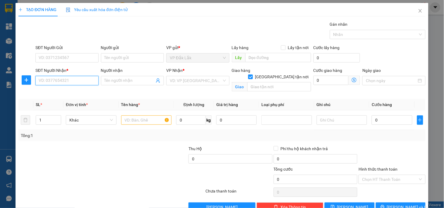
click at [63, 79] on input "SĐT Người Nhận *" at bounding box center [66, 80] width 63 height 9
click at [418, 10] on icon "close" at bounding box center [419, 11] width 3 height 4
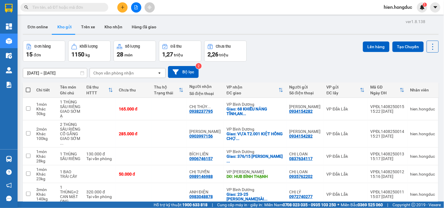
click at [79, 10] on input "text" at bounding box center [66, 7] width 69 height 6
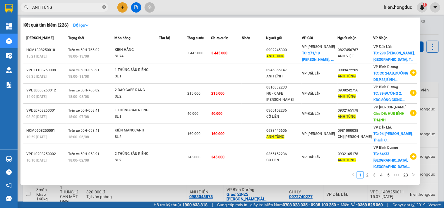
click at [102, 7] on icon "close-circle" at bounding box center [104, 7] width 4 height 4
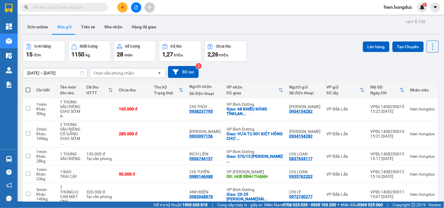
click at [75, 6] on input "text" at bounding box center [66, 7] width 69 height 6
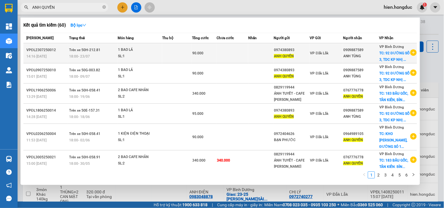
click at [413, 56] on icon "plus-circle" at bounding box center [413, 52] width 6 height 6
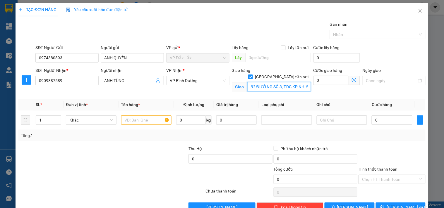
click at [273, 82] on input "92 ĐƯỜNG SỐ 3, TDC KP NHỊ ĐỒNG 1, [GEOGRAPHIC_DATA], [GEOGRAPHIC_DATA]" at bounding box center [279, 86] width 64 height 9
click at [283, 82] on input "92 ĐƯỜNG SỐ 3, TDC KP NHỊ ĐỒNG 1, [GEOGRAPHIC_DATA], [GEOGRAPHIC_DATA]" at bounding box center [279, 86] width 64 height 9
click at [317, 82] on input "0" at bounding box center [330, 80] width 35 height 9
click at [130, 120] on input "text" at bounding box center [146, 120] width 51 height 9
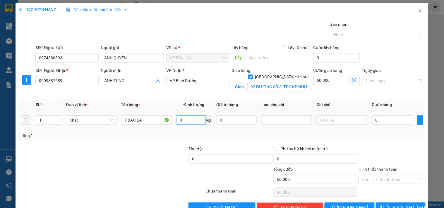
click at [189, 121] on input "0" at bounding box center [191, 120] width 30 height 9
click at [380, 121] on input "0" at bounding box center [391, 120] width 40 height 9
click at [387, 175] on input "Hình thức thanh toán" at bounding box center [390, 179] width 56 height 9
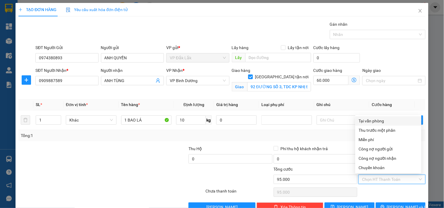
click at [373, 118] on div "Tại văn phòng" at bounding box center [388, 121] width 59 height 6
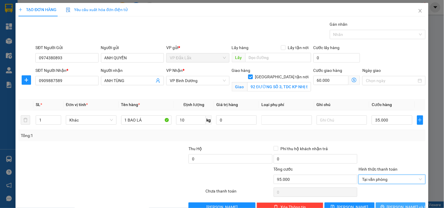
click at [384, 205] on icon "printer" at bounding box center [382, 207] width 4 height 4
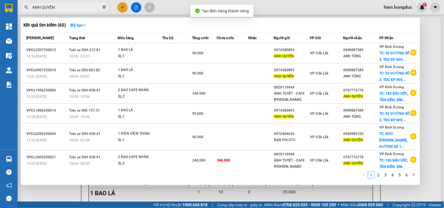
click at [104, 8] on icon "close-circle" at bounding box center [104, 7] width 4 height 4
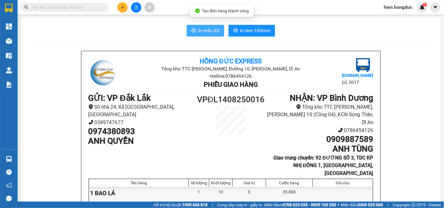
click at [198, 30] on span "In mẫu A5" at bounding box center [208, 30] width 21 height 7
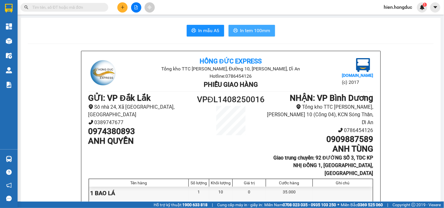
click at [240, 29] on span "In tem 100mm" at bounding box center [255, 30] width 30 height 7
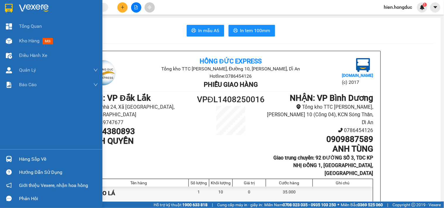
click at [27, 10] on img at bounding box center [34, 8] width 30 height 9
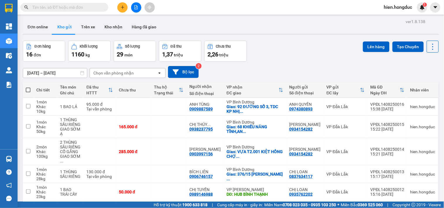
click at [78, 9] on input "text" at bounding box center [66, 7] width 69 height 6
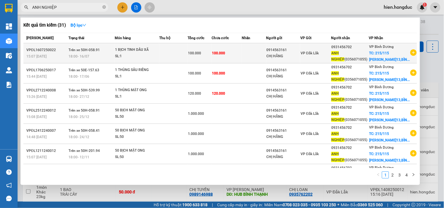
click at [410, 56] on icon "plus-circle" at bounding box center [413, 52] width 6 height 6
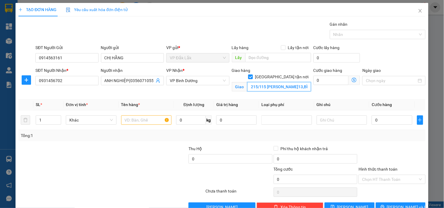
click at [279, 82] on input "215/115 [PERSON_NAME]13,BÌNH THẠNH" at bounding box center [279, 86] width 64 height 9
click at [290, 82] on input "215/115 [PERSON_NAME]13,BÌNH THẠNH" at bounding box center [279, 86] width 64 height 9
click at [316, 81] on input "0" at bounding box center [330, 80] width 35 height 9
click at [131, 119] on input "text" at bounding box center [146, 120] width 51 height 9
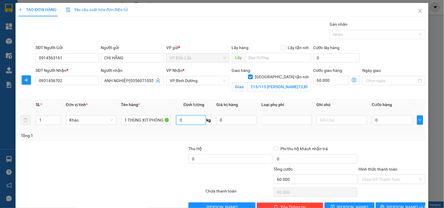
click at [182, 121] on input "0" at bounding box center [191, 120] width 30 height 9
click at [380, 118] on input "0" at bounding box center [391, 120] width 40 height 9
click at [394, 204] on span "[PERSON_NAME] và In" at bounding box center [407, 207] width 41 height 6
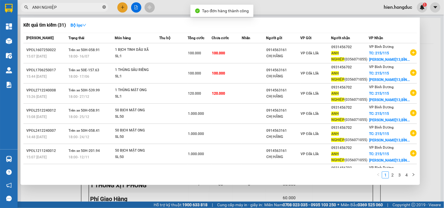
click at [104, 8] on icon "close-circle" at bounding box center [104, 7] width 4 height 4
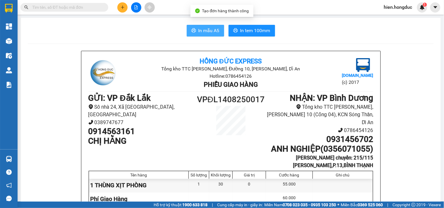
click at [199, 32] on span "In mẫu A5" at bounding box center [208, 30] width 21 height 7
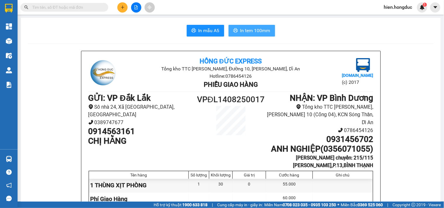
click at [250, 31] on span "In tem 100mm" at bounding box center [255, 30] width 30 height 7
